Goal: Information Seeking & Learning: Check status

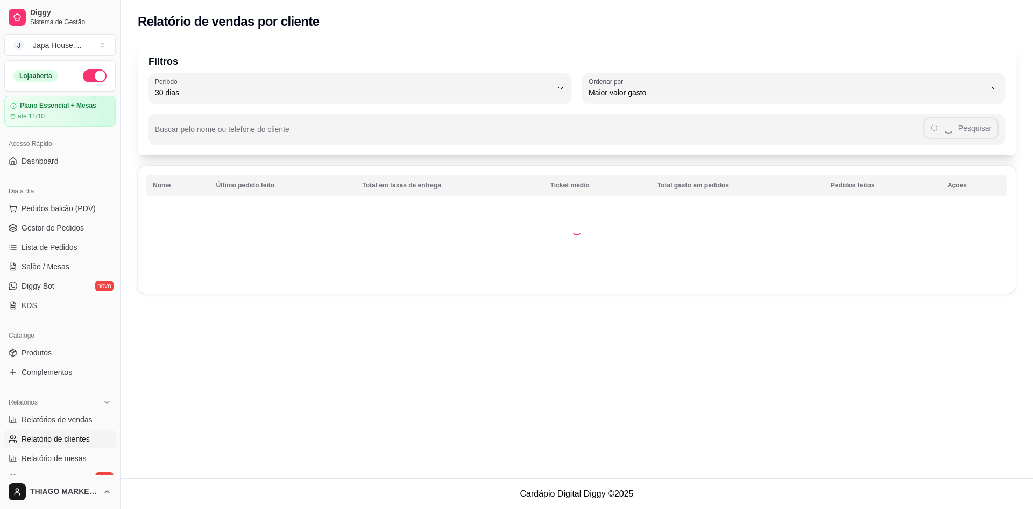
select select "30"
select select "HIGHEST_TOTAL_SPENT_WITH_ORDERS"
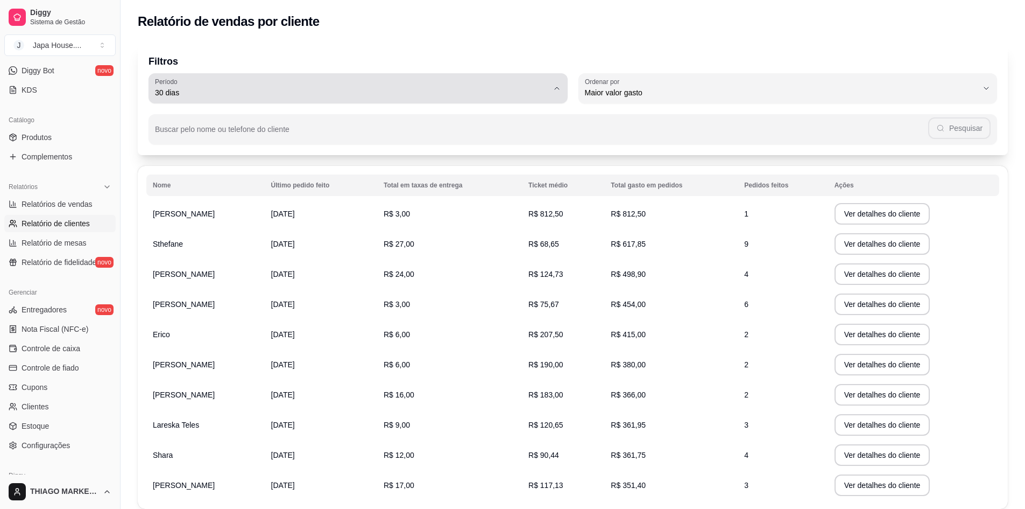
click at [553, 96] on button "Período 30 dias" at bounding box center [358, 88] width 419 height 30
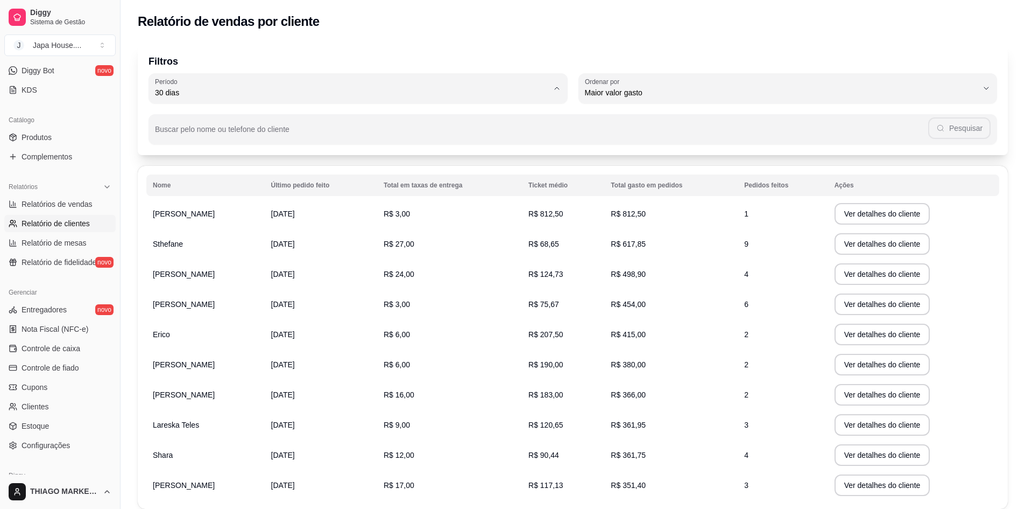
click at [190, 228] on span "60 dias" at bounding box center [352, 224] width 375 height 10
type input "60"
select select "60"
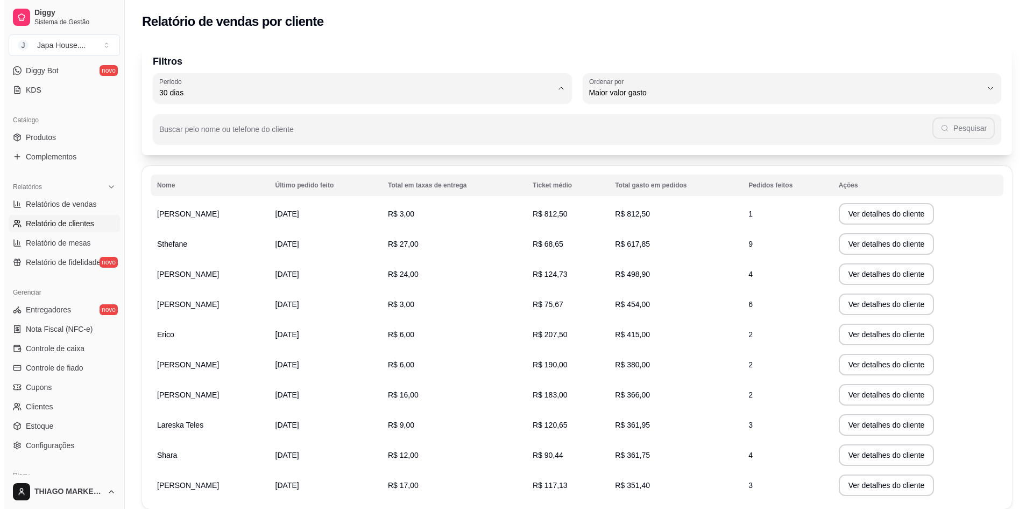
scroll to position [10, 0]
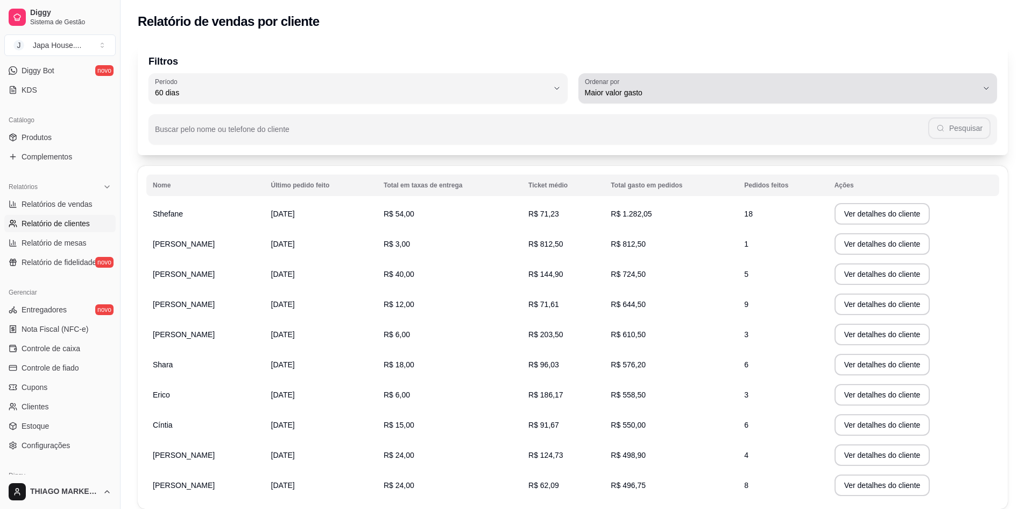
click at [989, 89] on icon "button" at bounding box center [986, 88] width 9 height 9
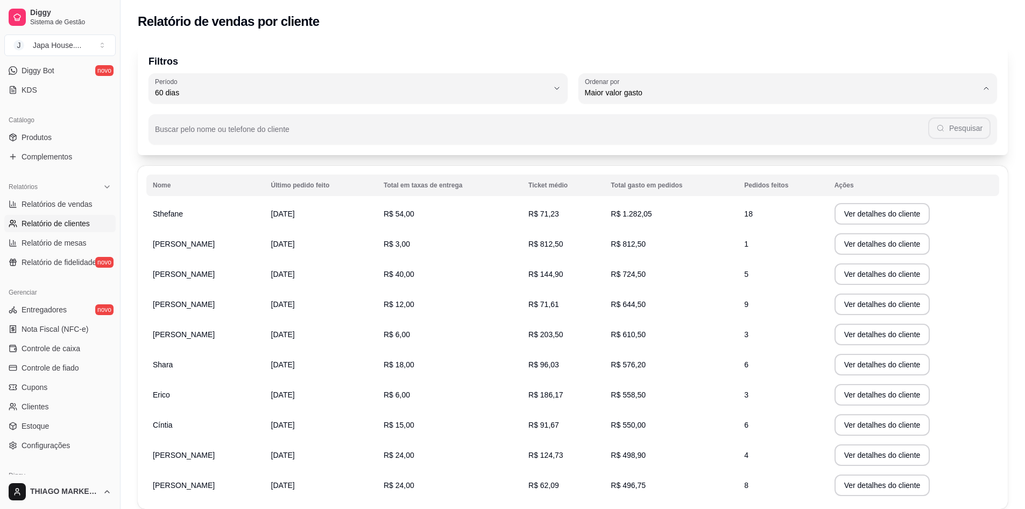
click at [643, 174] on span "Último pedido feito" at bounding box center [782, 171] width 375 height 10
type input "LAST_ORDER_MADE_AT"
select select "LAST_ORDER_MADE_AT"
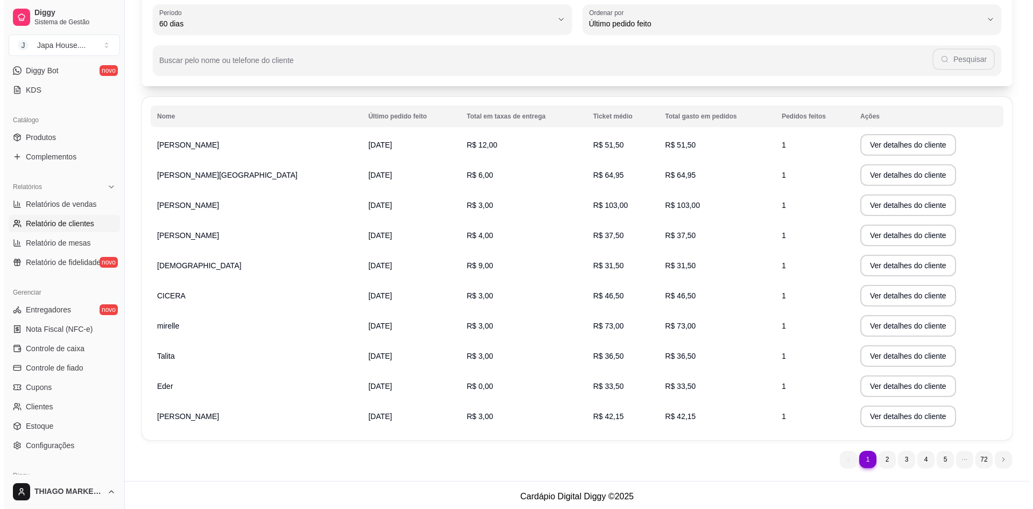
scroll to position [72, 0]
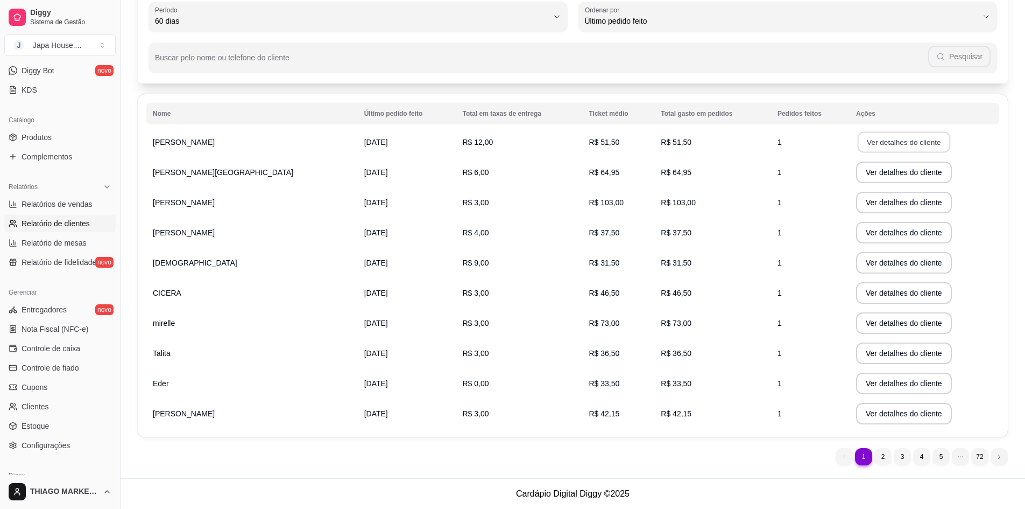
click at [877, 146] on button "Ver detalhes do cliente" at bounding box center [904, 142] width 93 height 21
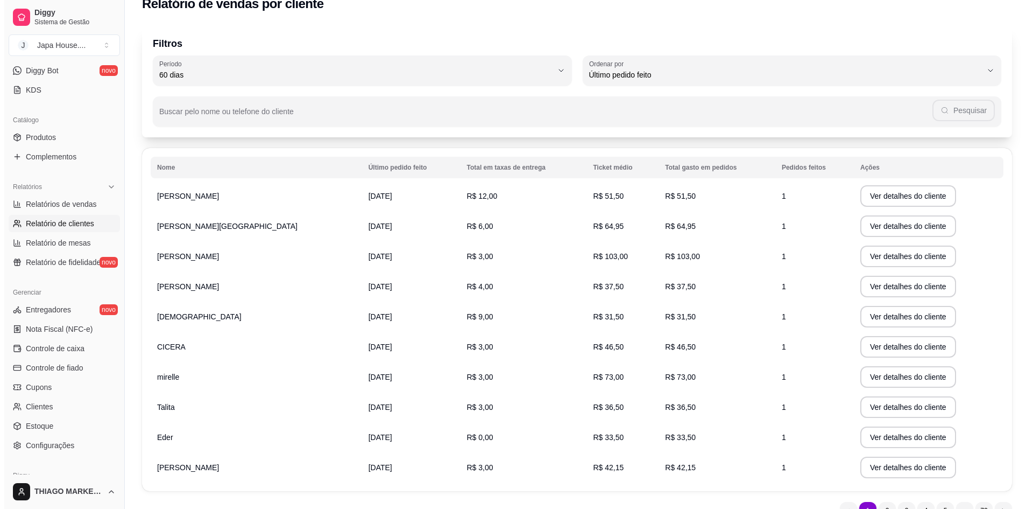
scroll to position [54, 0]
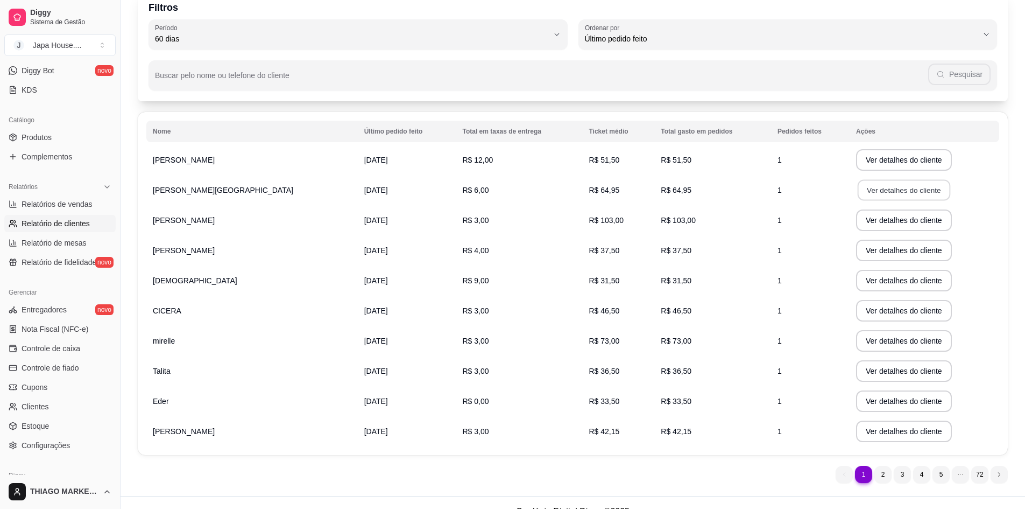
click at [896, 194] on button "Ver detalhes do cliente" at bounding box center [904, 190] width 93 height 21
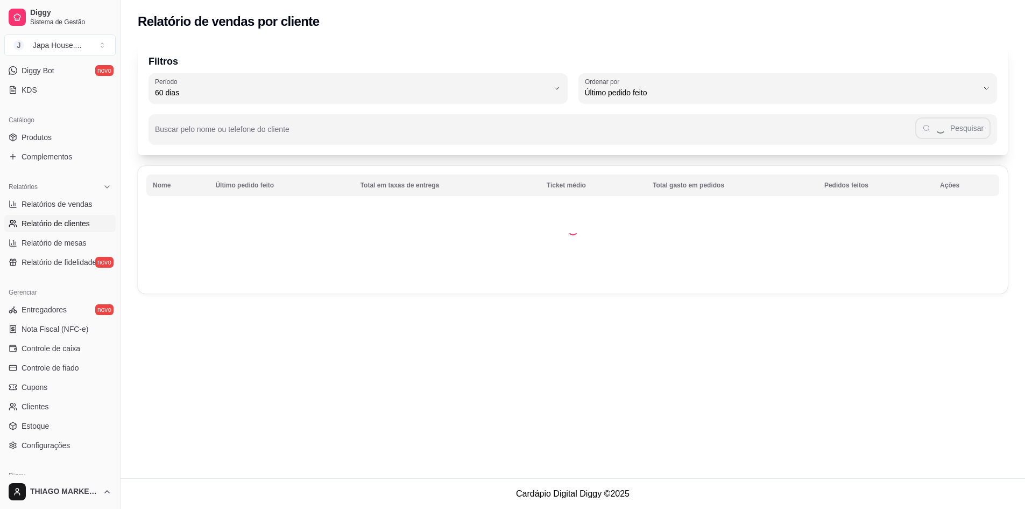
scroll to position [0, 0]
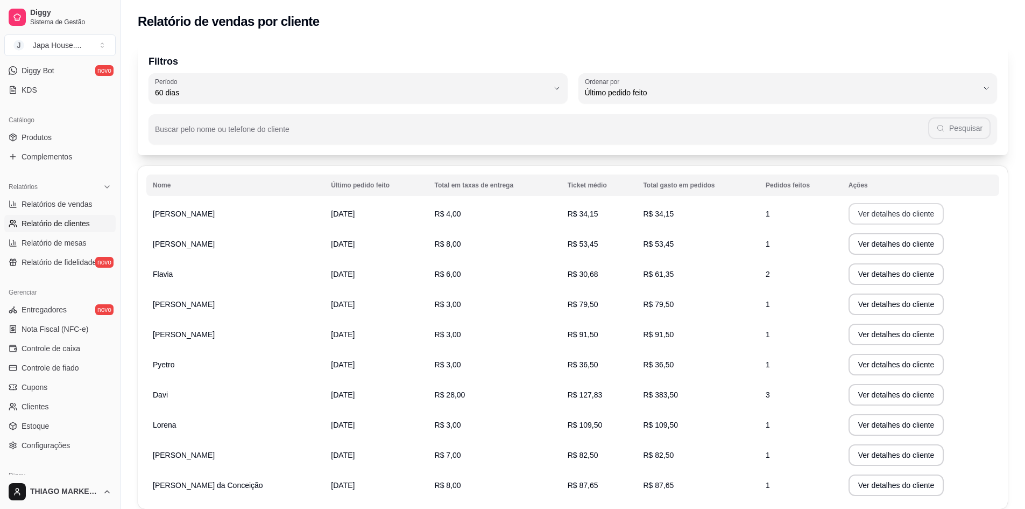
click at [883, 220] on button "Ver detalhes do cliente" at bounding box center [897, 214] width 96 height 22
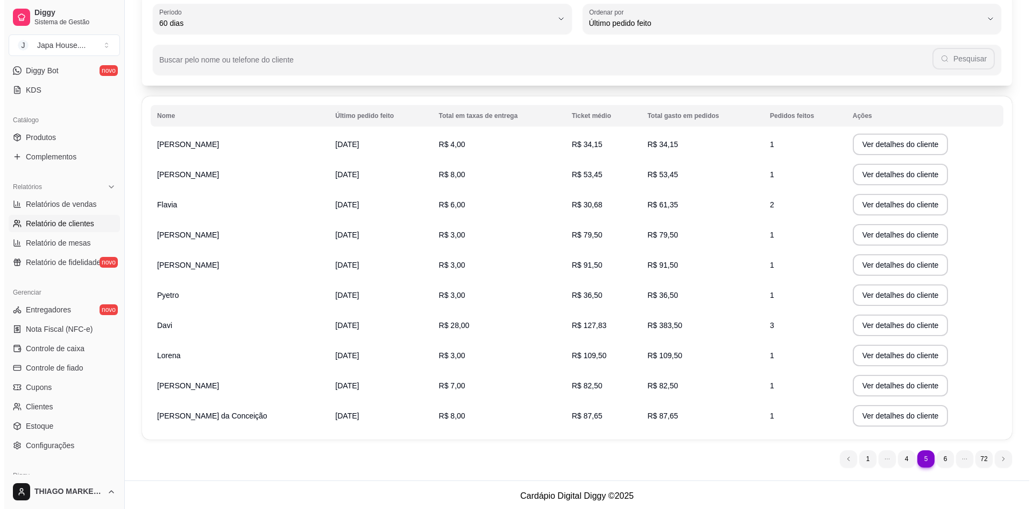
scroll to position [72, 0]
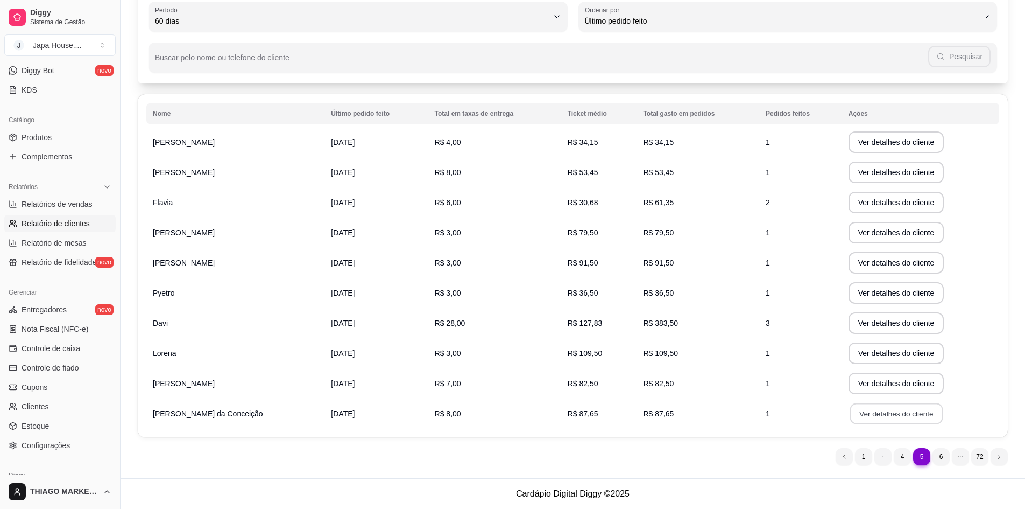
click at [900, 411] on button "Ver detalhes do cliente" at bounding box center [896, 413] width 93 height 21
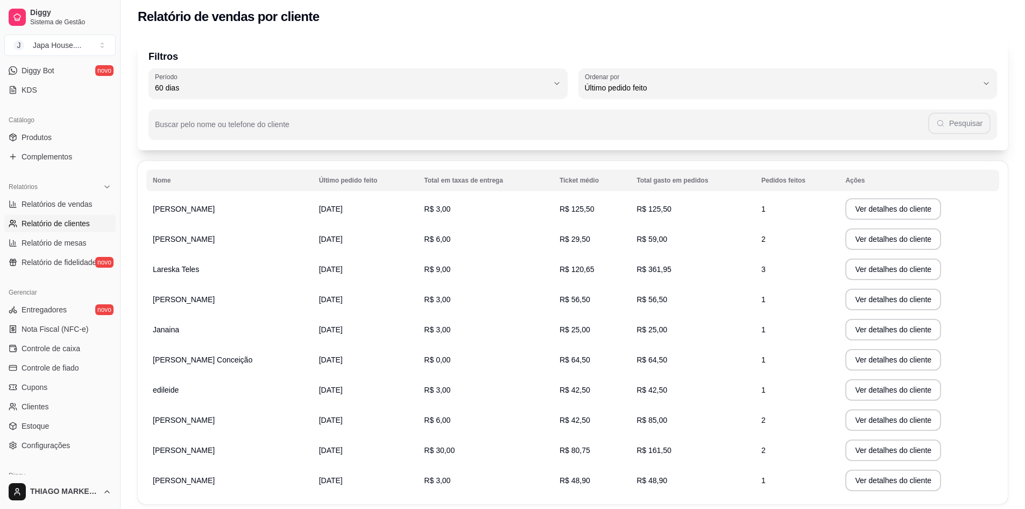
scroll to position [0, 0]
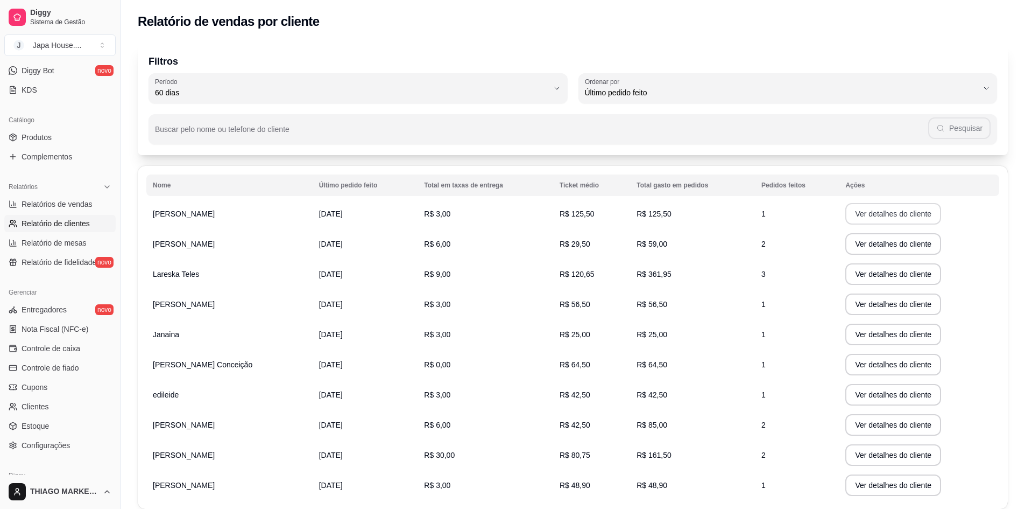
click at [899, 208] on button "Ver detalhes do cliente" at bounding box center [894, 214] width 96 height 22
click at [58, 220] on span "Relatório de clientes" at bounding box center [56, 223] width 68 height 11
click at [81, 191] on div "Relatórios" at bounding box center [59, 186] width 111 height 17
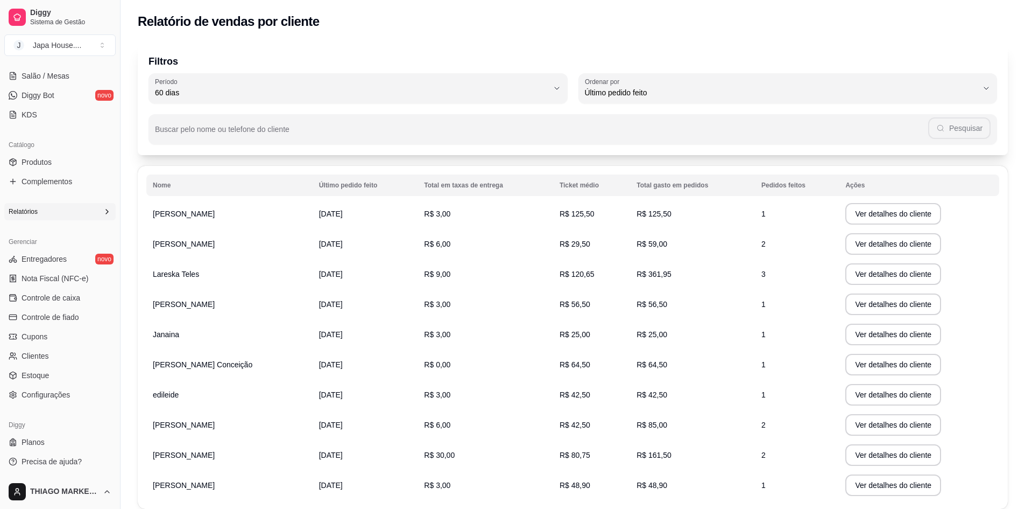
click at [64, 214] on div "Relatórios" at bounding box center [59, 211] width 111 height 17
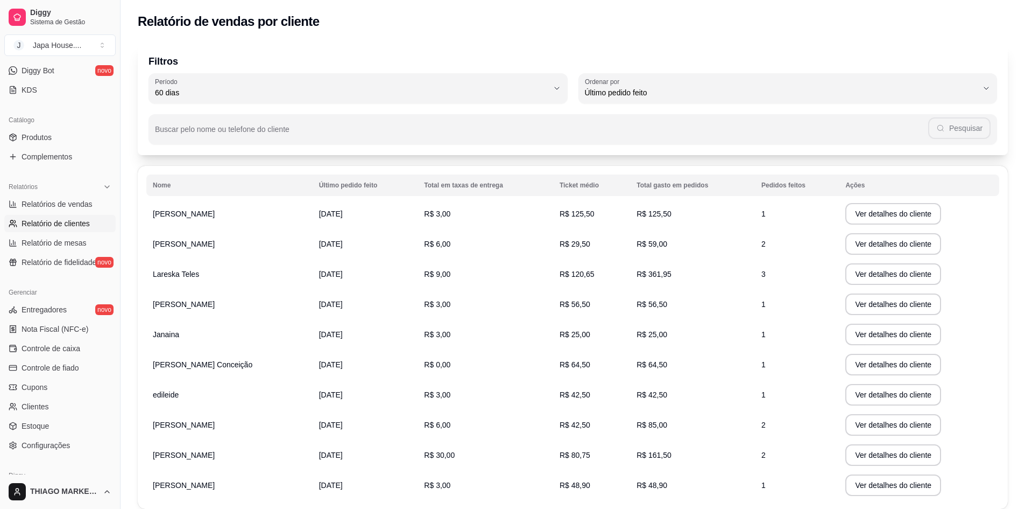
click at [65, 223] on span "Relatório de clientes" at bounding box center [56, 223] width 68 height 11
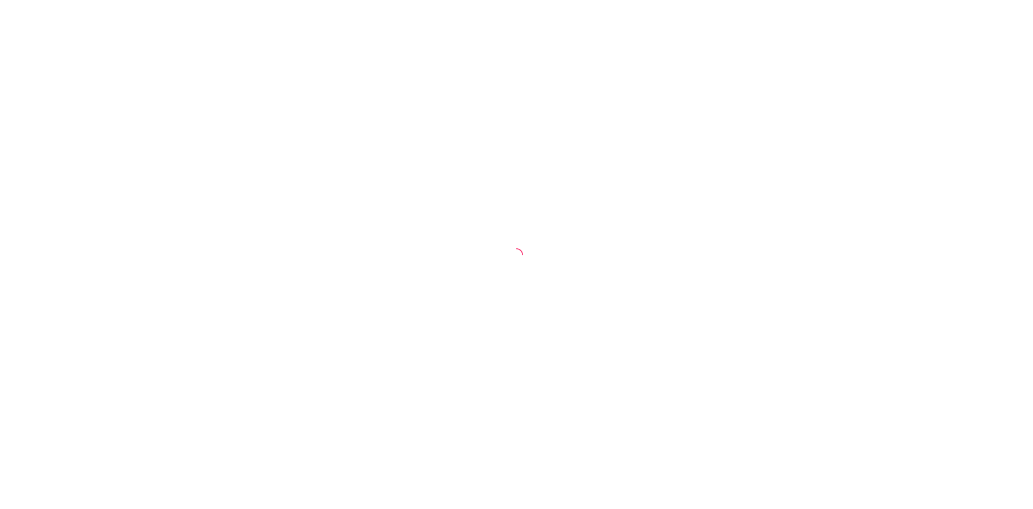
select select "30"
select select "HIGHEST_TOTAL_SPENT_WITH_ORDERS"
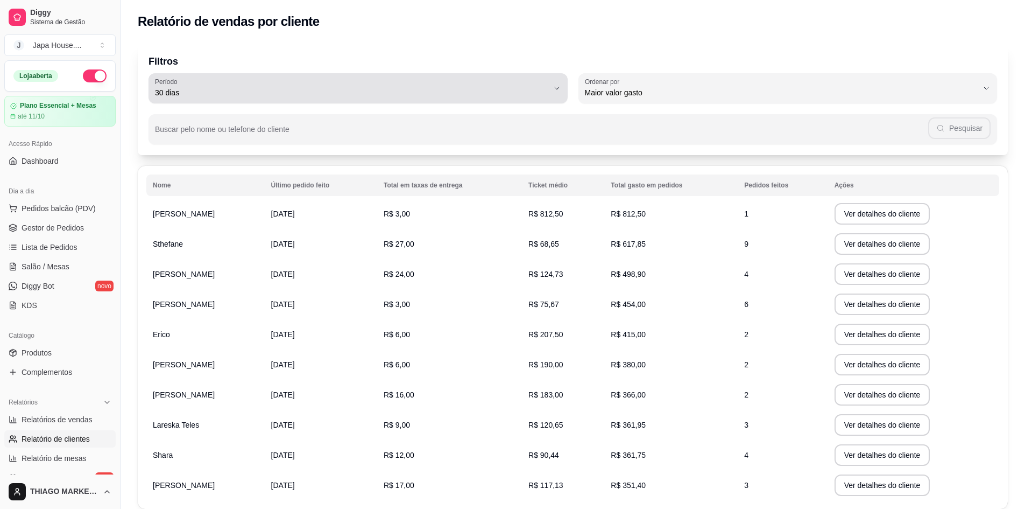
click at [489, 93] on span "30 dias" at bounding box center [351, 92] width 393 height 11
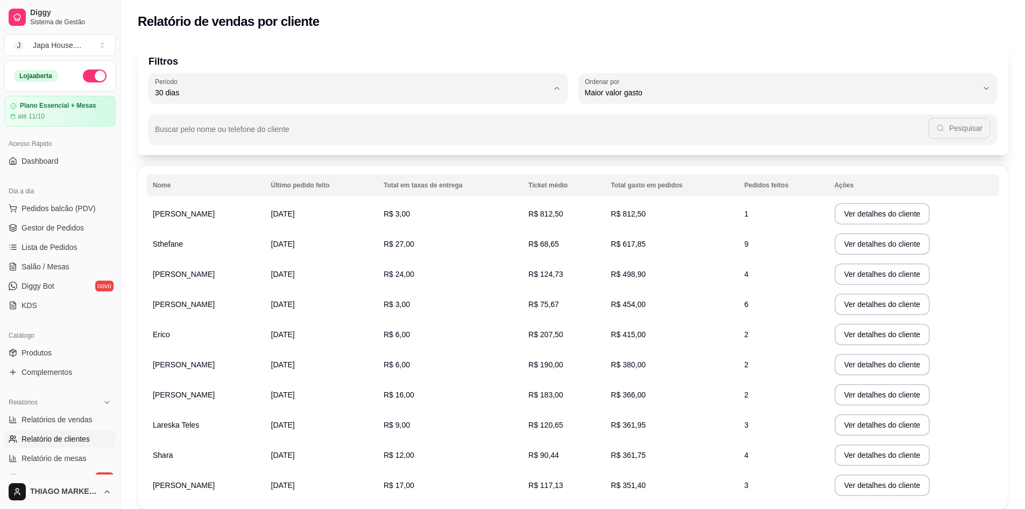
click at [176, 233] on li "60 dias" at bounding box center [358, 224] width 394 height 17
type input "60"
select select "60"
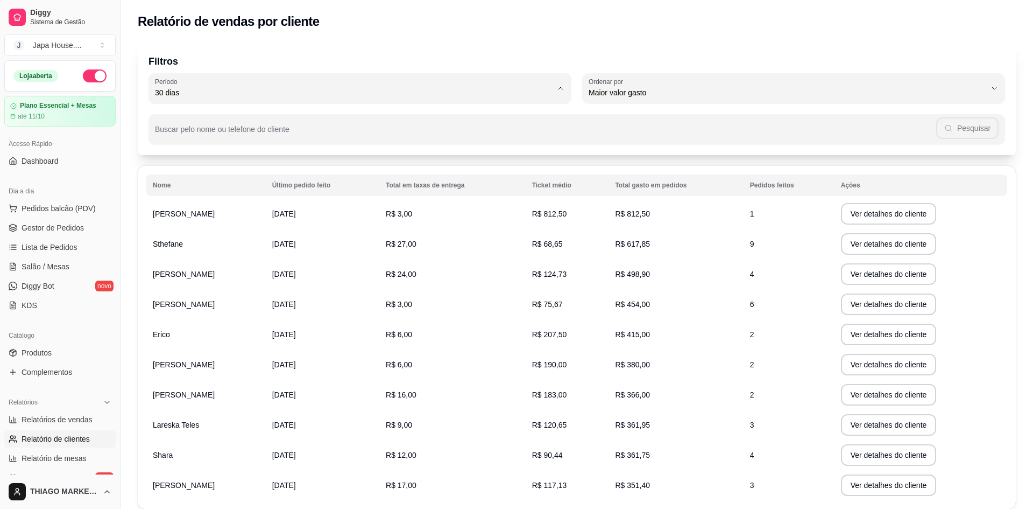
scroll to position [10, 0]
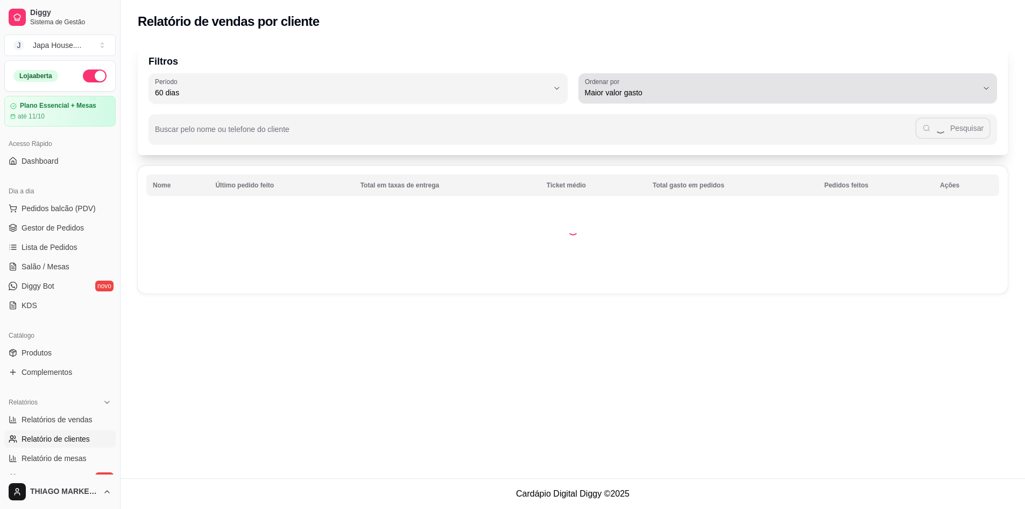
click at [671, 88] on span "Maior valor gasto" at bounding box center [781, 92] width 393 height 11
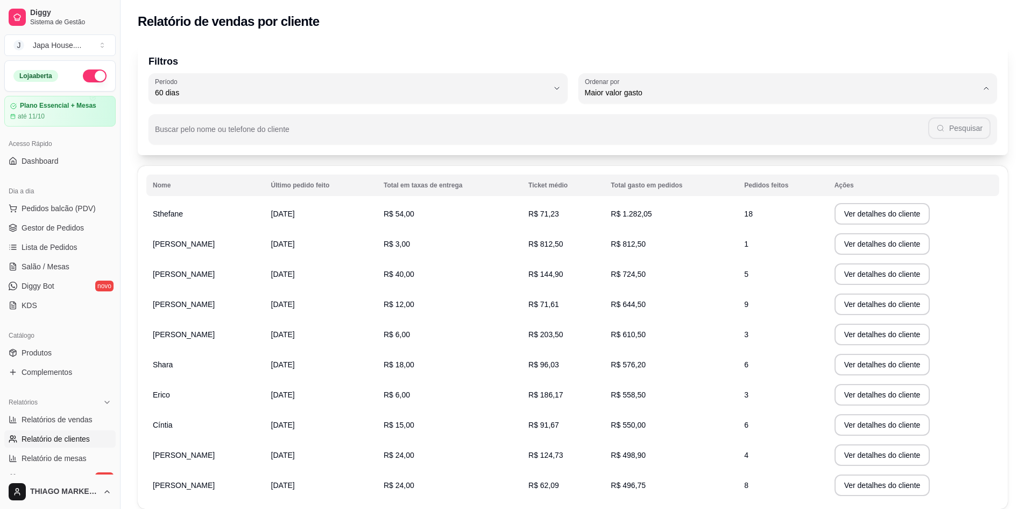
click at [643, 172] on span "Último pedido feito" at bounding box center [782, 171] width 375 height 10
type input "LAST_ORDER_MADE_AT"
select select "LAST_ORDER_MADE_AT"
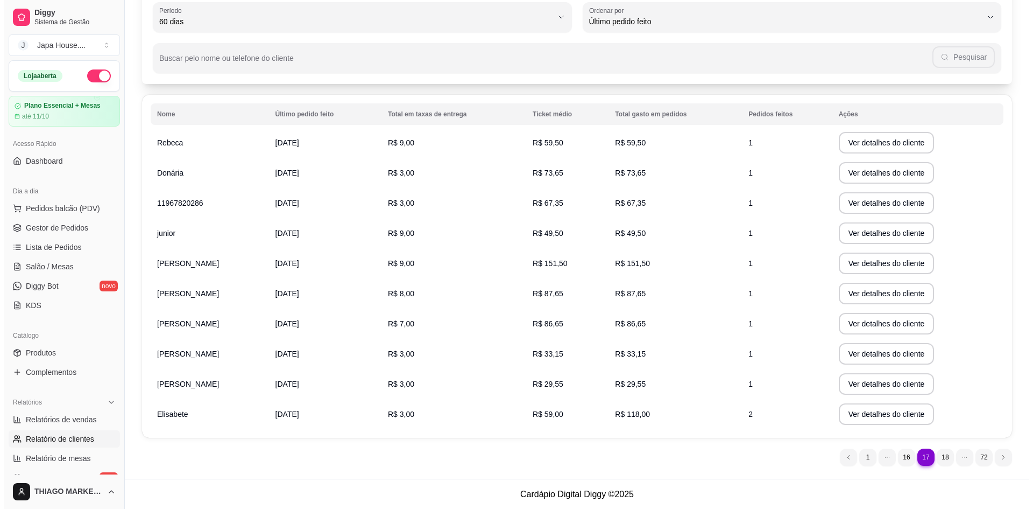
scroll to position [72, 0]
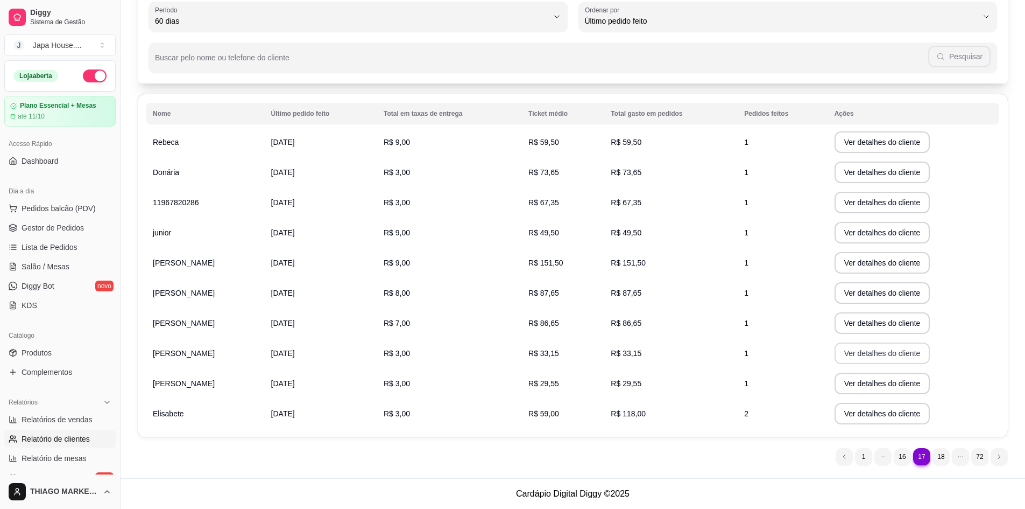
click at [893, 353] on button "Ver detalhes do cliente" at bounding box center [883, 353] width 96 height 22
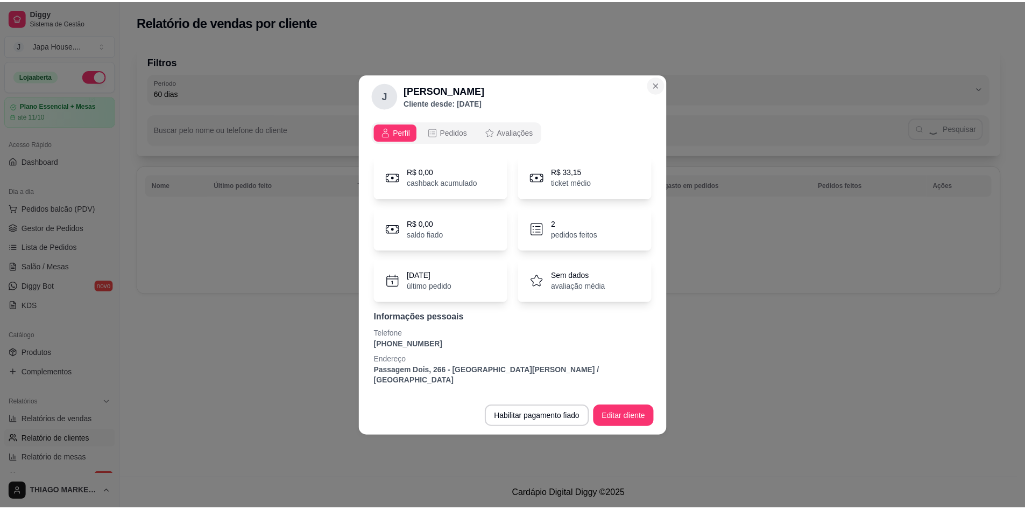
scroll to position [0, 0]
